Goal: Navigation & Orientation: Find specific page/section

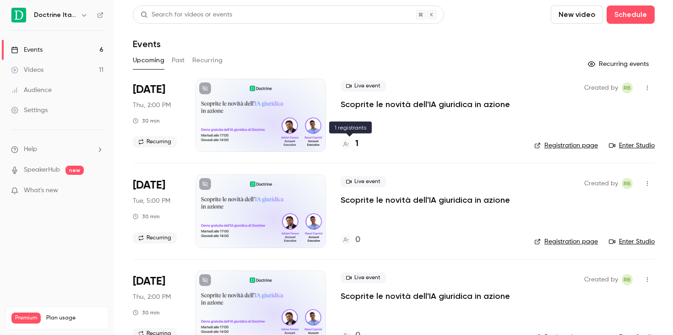
click at [358, 141] on h4 "1" at bounding box center [356, 144] width 3 height 12
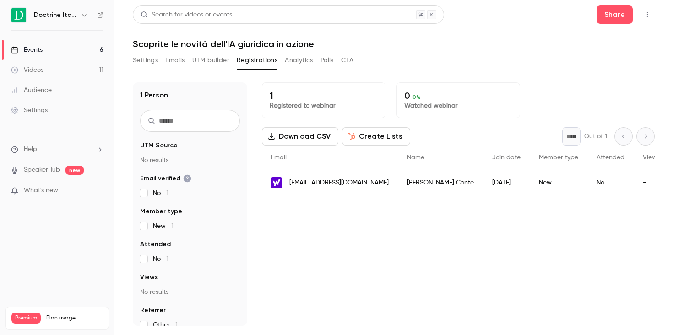
click at [81, 16] on icon "button" at bounding box center [84, 14] width 7 height 7
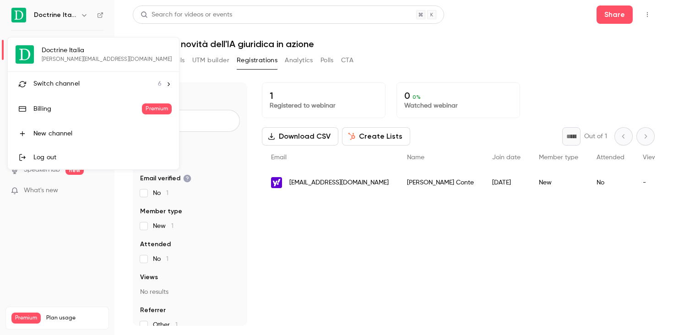
click at [86, 81] on div "Switch channel 6" at bounding box center [97, 84] width 128 height 10
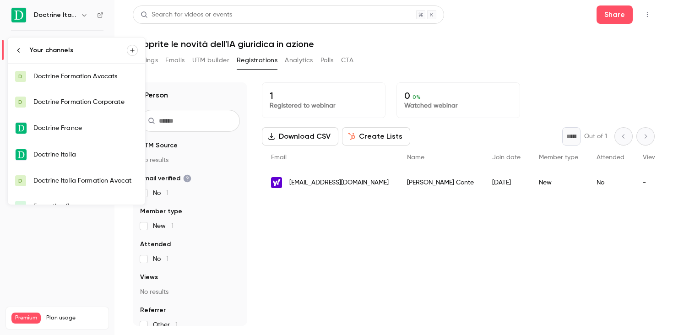
click at [88, 172] on link "D Doctrine Italia Formation Avocat" at bounding box center [76, 181] width 137 height 26
